Goal: Information Seeking & Learning: Check status

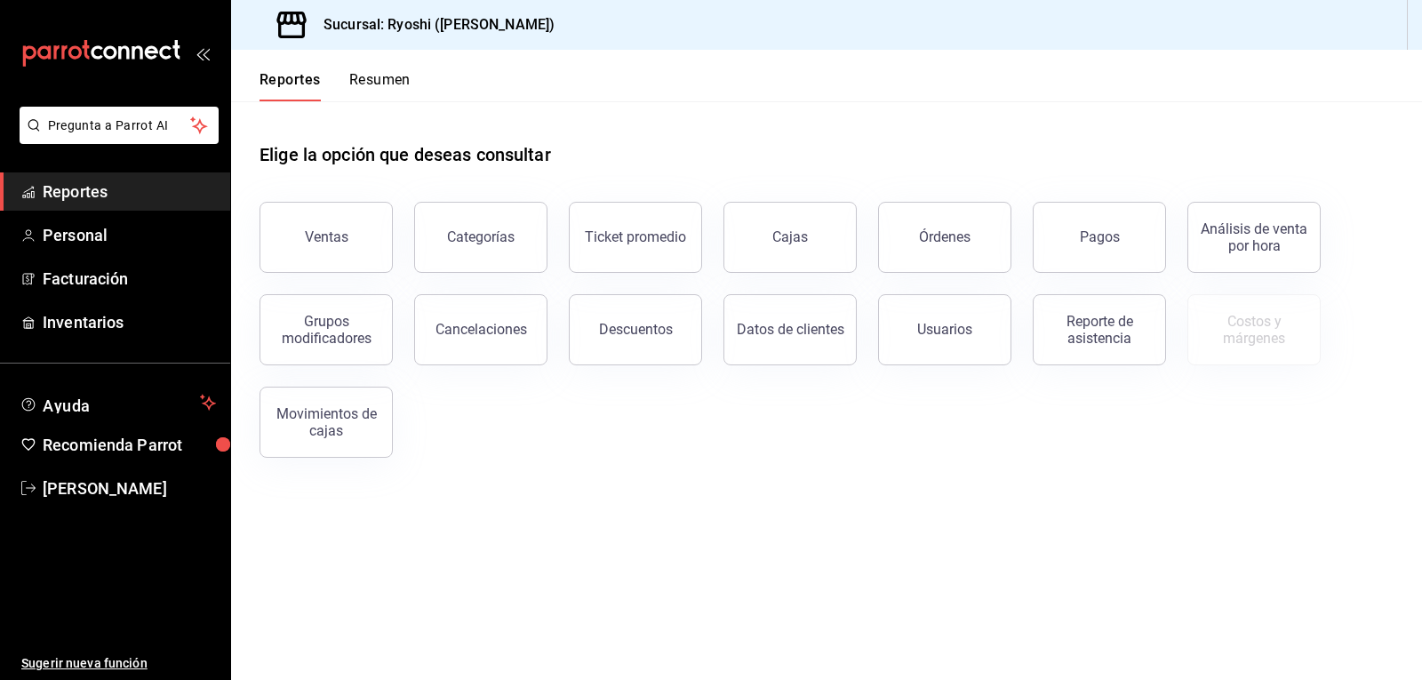
click at [1104, 255] on button "Pagos" at bounding box center [1099, 237] width 133 height 71
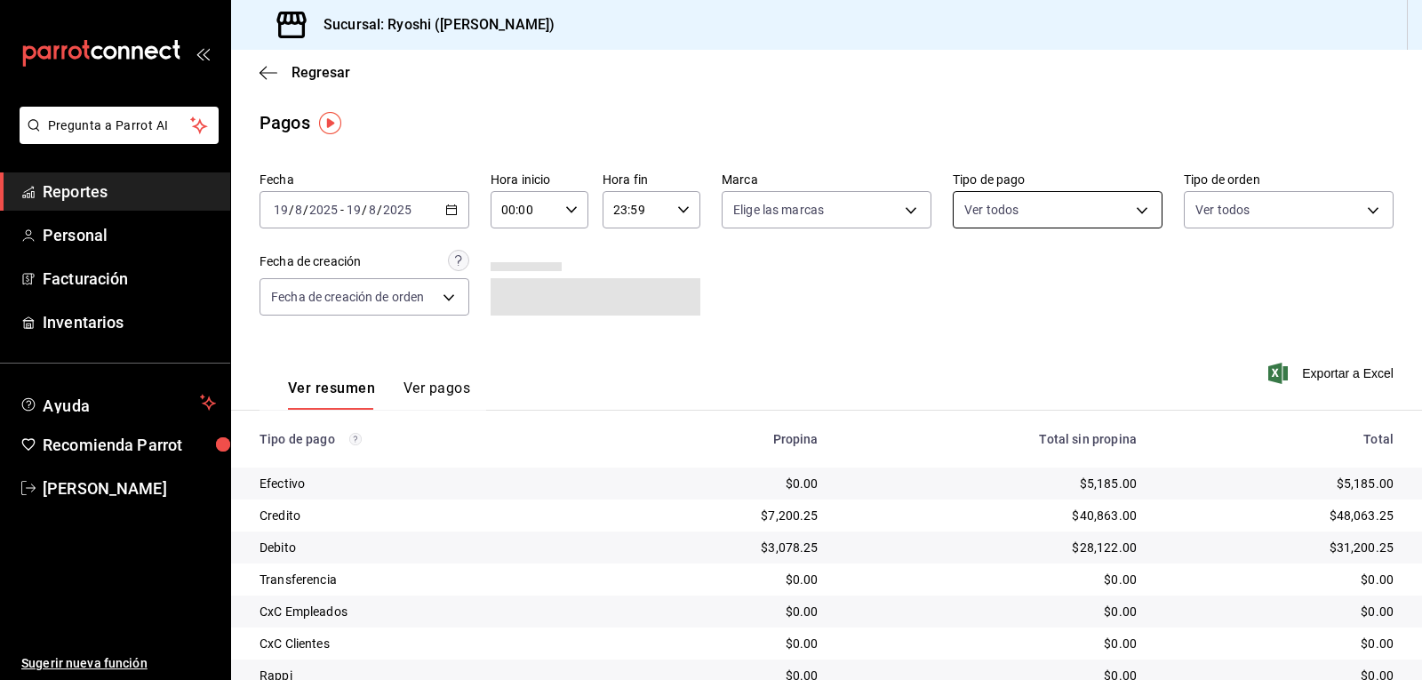
click at [1128, 212] on body "Pregunta a Parrot AI Reportes Personal Facturación Inventarios Ayuda Recomienda…" at bounding box center [711, 340] width 1422 height 680
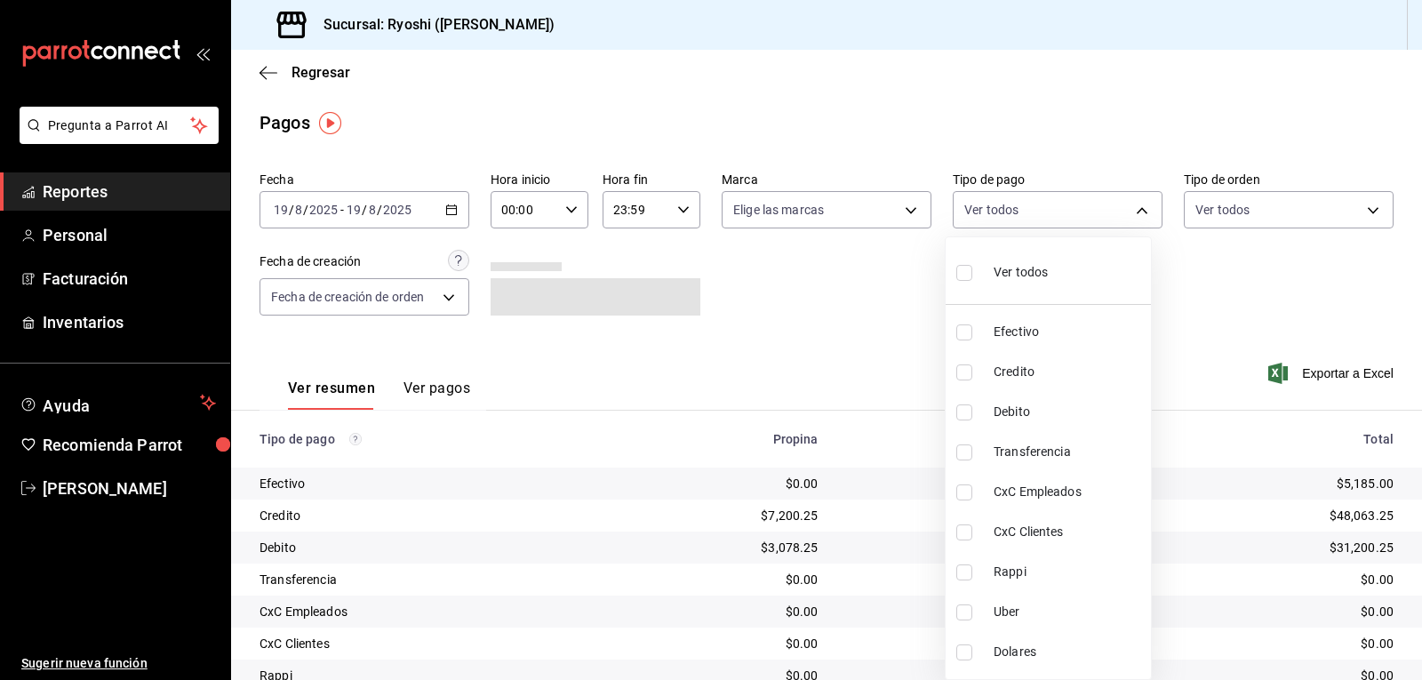
click at [966, 372] on input "checkbox" at bounding box center [964, 372] width 16 height 16
checkbox input "true"
type input "9b0685d2-7f5d-4ede-a6b4-58a2ffcbf3cd"
click at [961, 415] on input "checkbox" at bounding box center [964, 412] width 16 height 16
checkbox input "true"
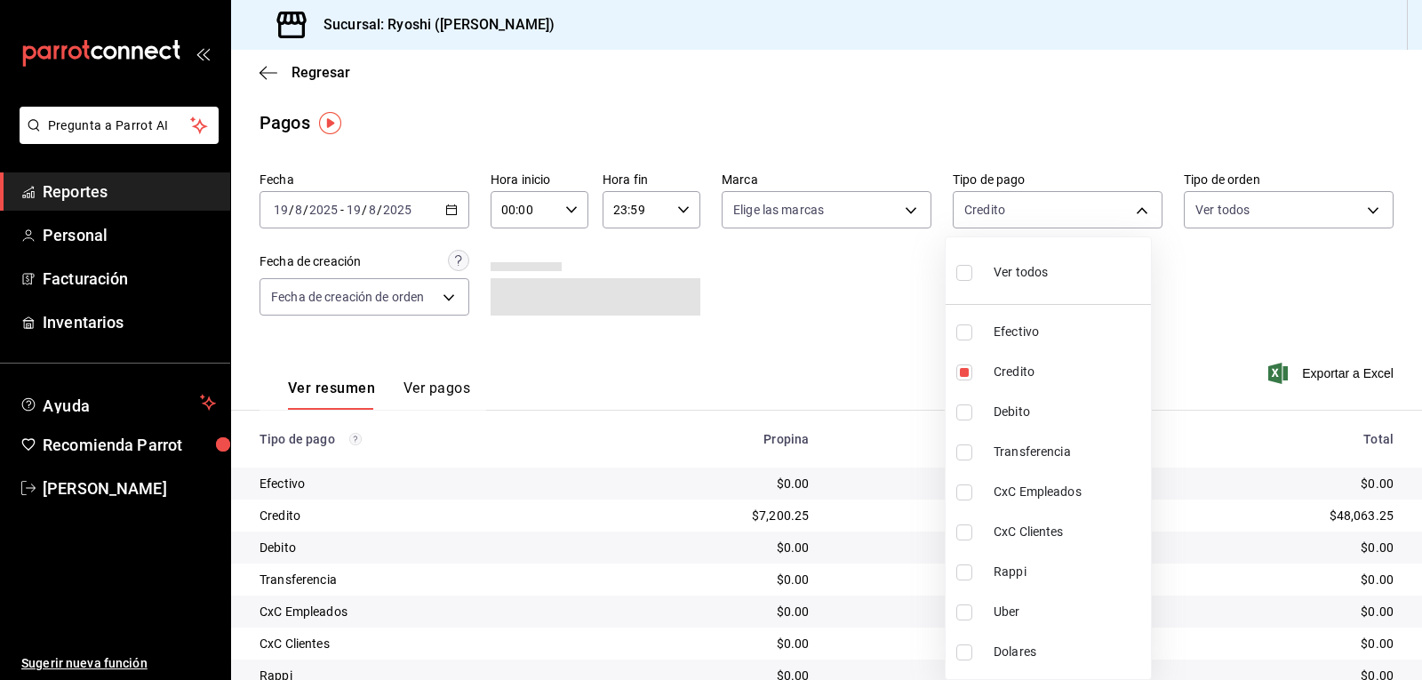
type input "9b0685d2-7f5d-4ede-a6b4-58a2ffcbf3cd,4fc1f123-1106-4d46-a6dc-4994d0550367"
click at [567, 212] on div at bounding box center [711, 340] width 1422 height 680
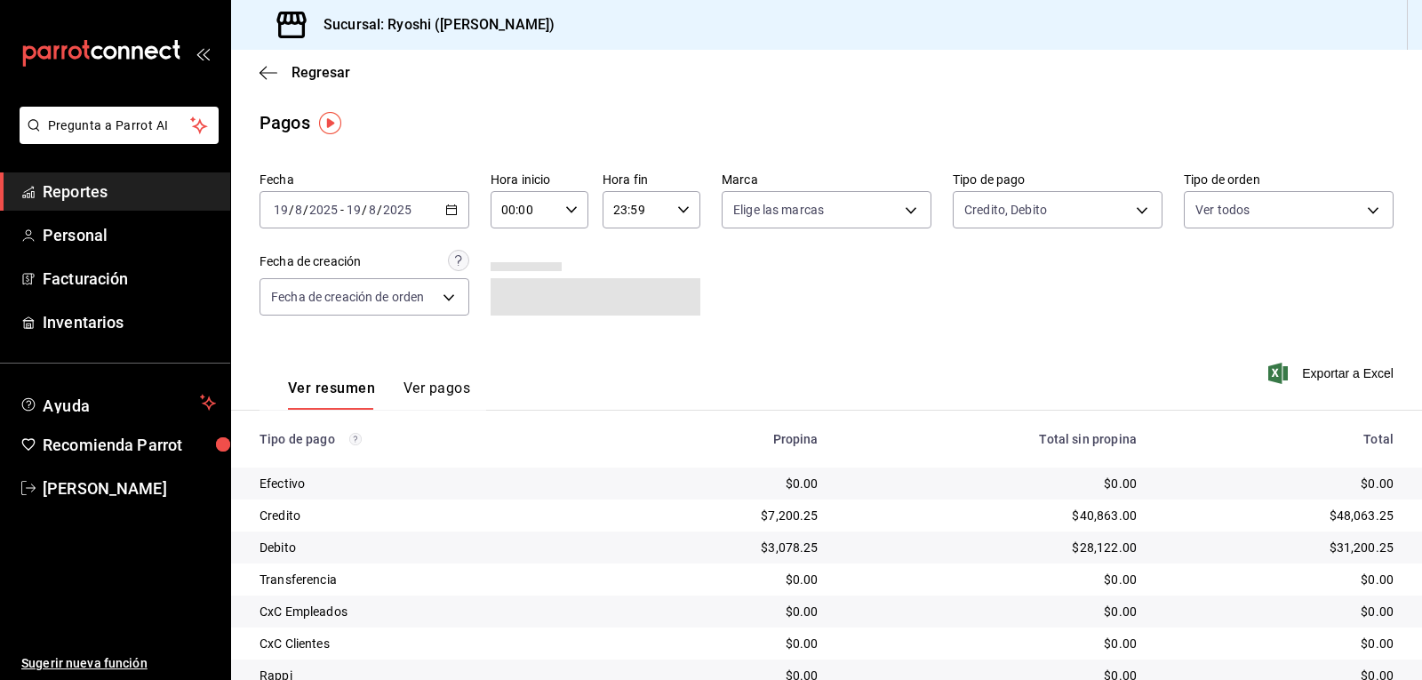
click at [569, 212] on icon "button" at bounding box center [571, 210] width 12 height 12
click at [514, 351] on button "02" at bounding box center [513, 341] width 42 height 36
type input "02:00"
click at [833, 282] on div at bounding box center [711, 340] width 1422 height 680
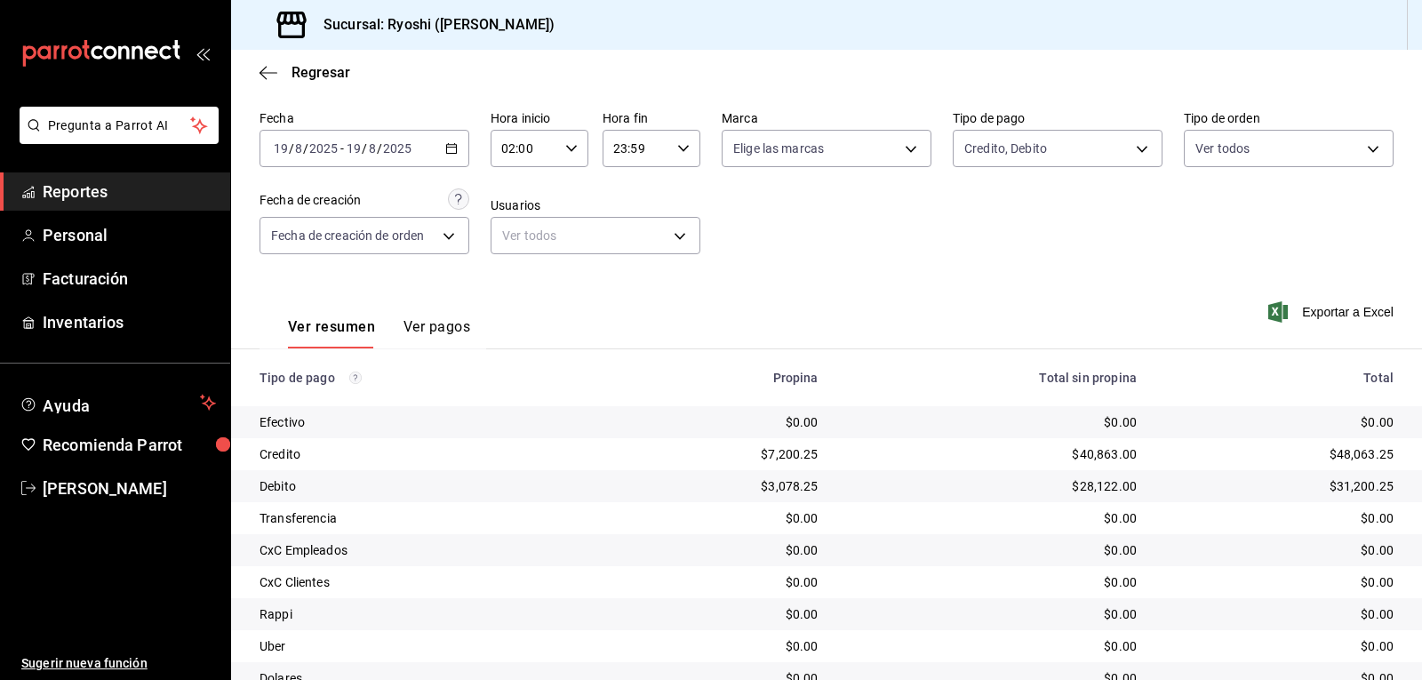
scroll to position [137, 0]
